Goal: Transaction & Acquisition: Purchase product/service

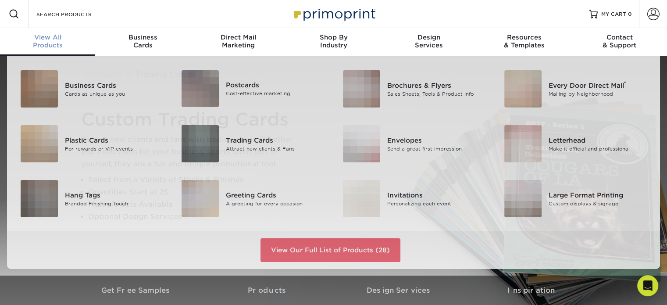
click at [47, 46] on div "View All Products" at bounding box center [47, 41] width 95 height 16
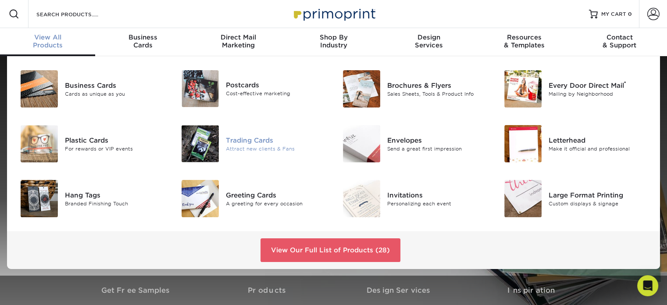
click at [208, 144] on img at bounding box center [200, 143] width 37 height 37
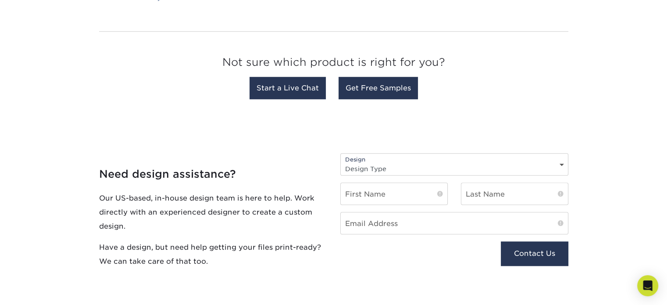
scroll to position [878, 0]
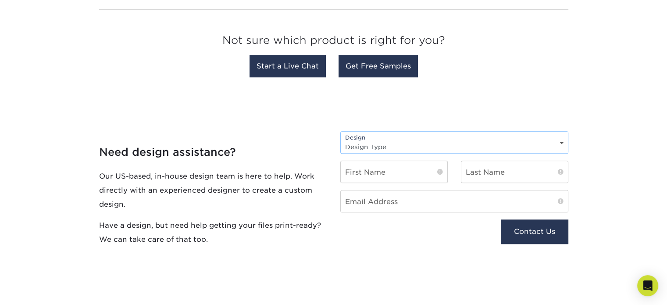
click at [376, 145] on select "Design Type Design Edits New Design" at bounding box center [454, 146] width 227 height 13
click at [377, 145] on select "Design Type Design Edits New Design" at bounding box center [454, 146] width 227 height 13
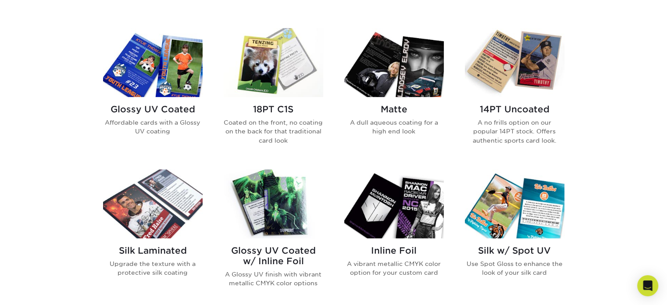
scroll to position [395, 0]
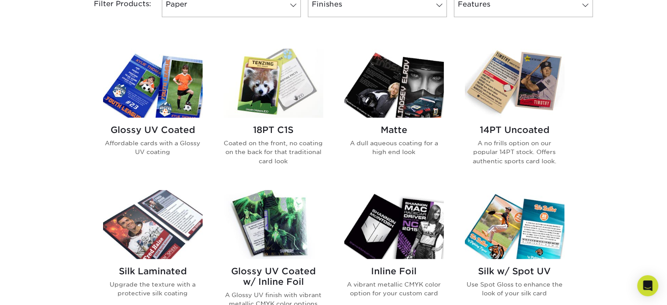
click at [172, 101] on img at bounding box center [153, 83] width 100 height 69
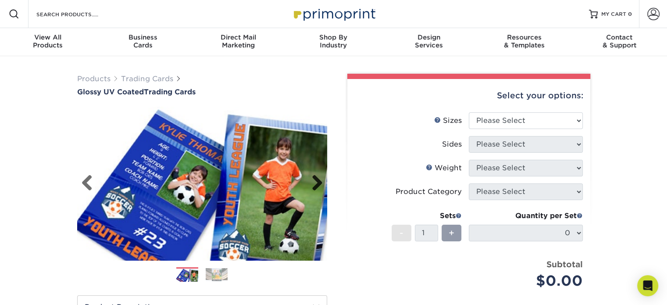
click at [316, 180] on link "Next" at bounding box center [314, 184] width 18 height 18
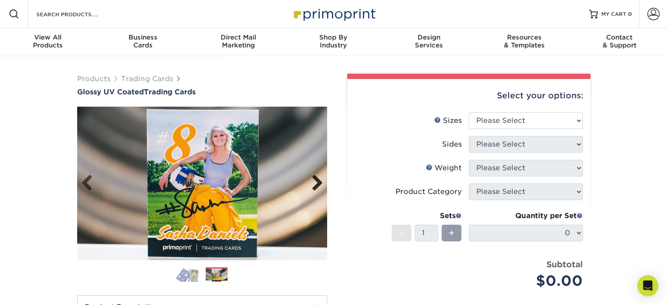
click at [318, 182] on link "Next" at bounding box center [314, 184] width 18 height 18
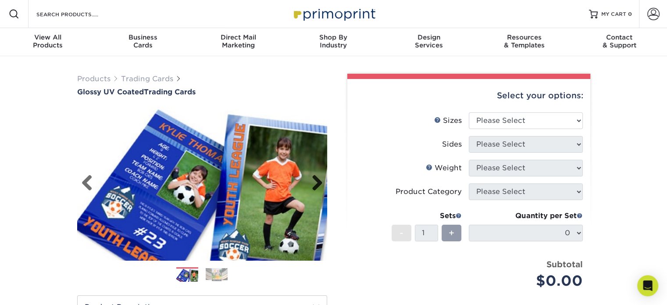
click at [318, 182] on link "Next" at bounding box center [314, 184] width 18 height 18
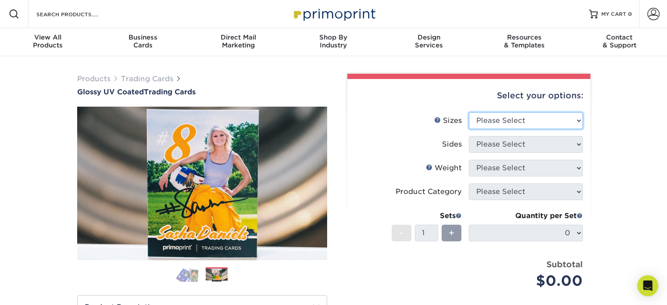
click at [530, 122] on select "Please Select 2.5" x 3.5"" at bounding box center [526, 120] width 114 height 17
select select "2.50x3.50"
click at [469, 112] on select "Please Select 2.5" x 3.5"" at bounding box center [526, 120] width 114 height 17
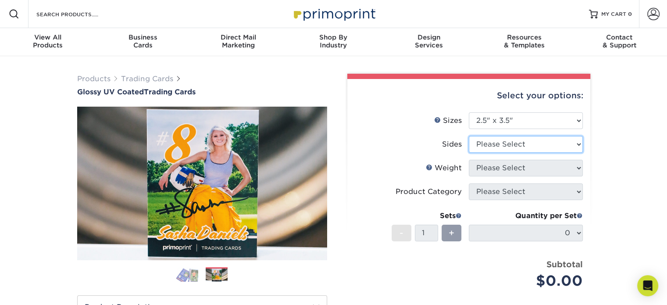
click at [531, 144] on select "Please Select Print Both Sides Print Front Only" at bounding box center [526, 144] width 114 height 17
select select "13abbda7-1d64-4f25-8bb2-c179b224825d"
click at [469, 136] on select "Please Select Print Both Sides Print Front Only" at bounding box center [526, 144] width 114 height 17
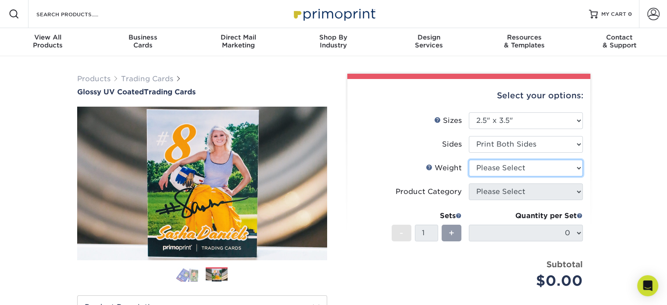
click at [523, 169] on select "Please Select 16PT 14PT 18PT C1S" at bounding box center [526, 168] width 114 height 17
select select "18PTC1S"
click at [469, 160] on select "Please Select 16PT 14PT 18PT C1S" at bounding box center [526, 168] width 114 height 17
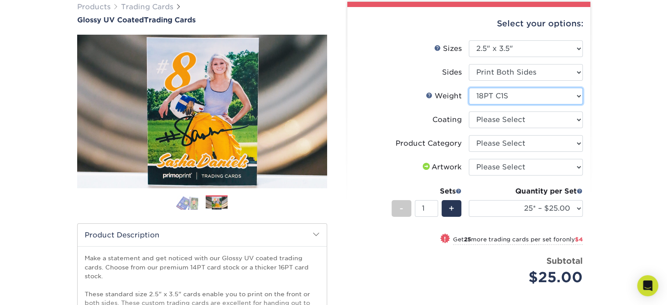
scroll to position [88, 0]
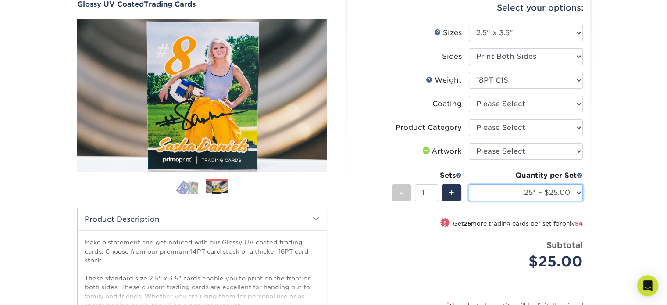
click at [534, 193] on select "25* – $25.00 50* – $29.00 75* – $37.00 100* – $41.00 250* – $48.00 500 – $58.00…" at bounding box center [526, 192] width 114 height 17
click at [610, 134] on div "Products Trading Cards Glossy UV Coated Trading Cards Previous Next /" at bounding box center [333, 202] width 667 height 469
